Goal: Task Accomplishment & Management: Complete application form

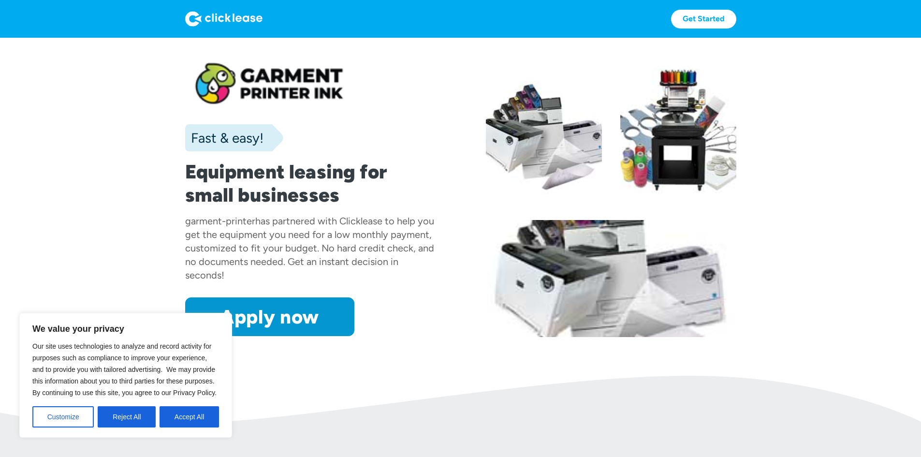
click at [255, 257] on div "has partnered with Clicklease to help you get the equipment you need for a low …" at bounding box center [309, 248] width 249 height 66
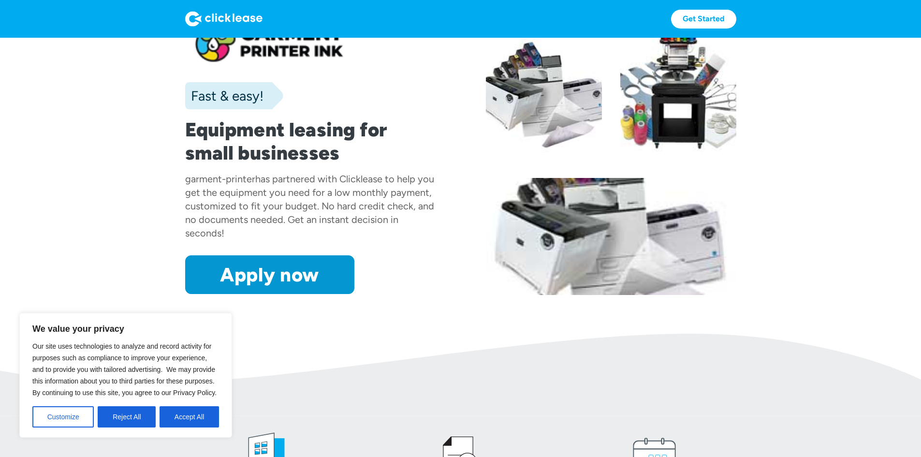
scroll to position [97, 0]
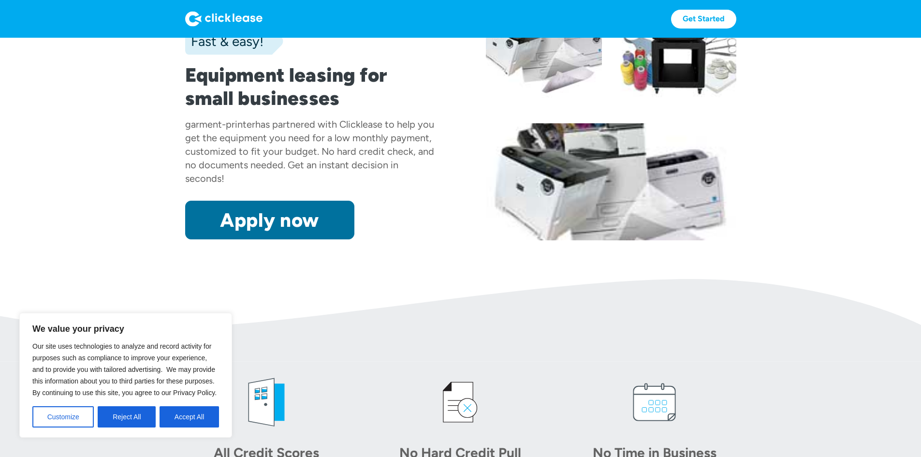
click at [267, 239] on link "Apply now" at bounding box center [269, 220] width 169 height 39
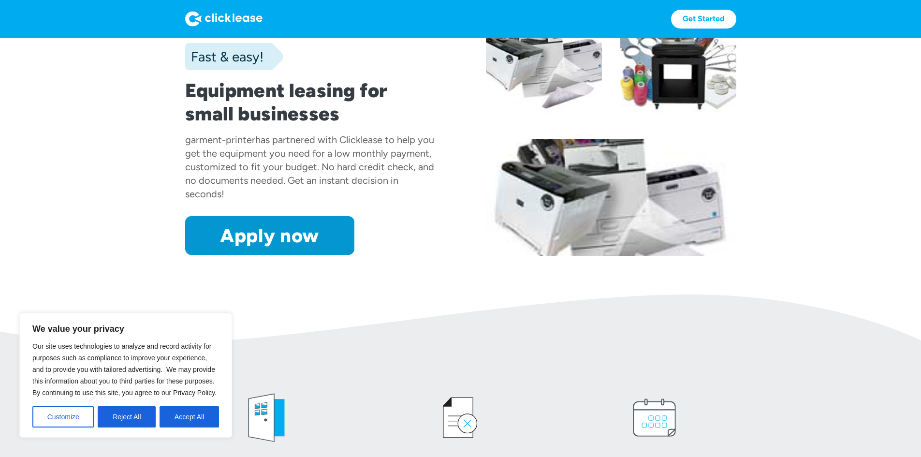
scroll to position [97, 0]
